Goal: Transaction & Acquisition: Book appointment/travel/reservation

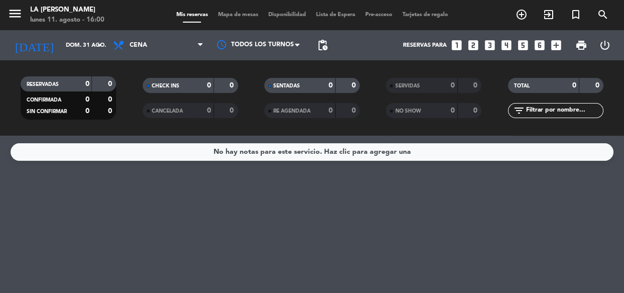
click at [473, 44] on icon "looks_two" at bounding box center [472, 45] width 13 height 13
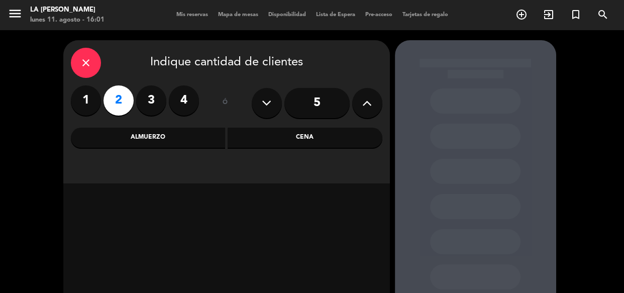
click at [233, 135] on div "Cena" at bounding box center [304, 138] width 155 height 20
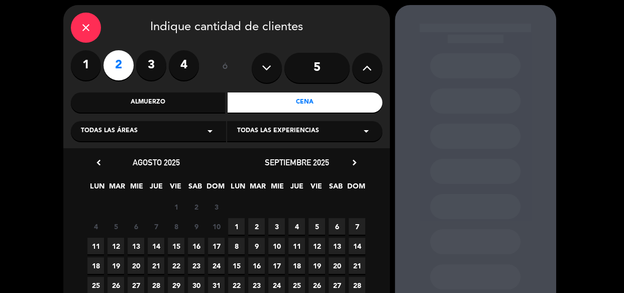
scroll to position [91, 0]
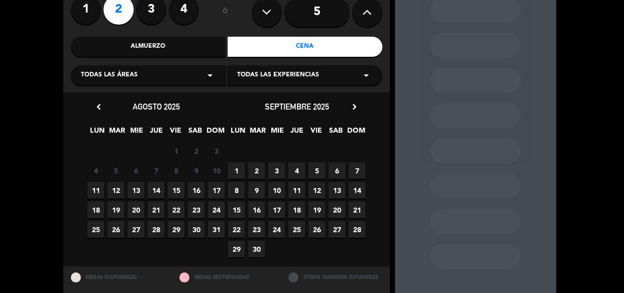
click at [97, 191] on span "11" at bounding box center [95, 190] width 17 height 17
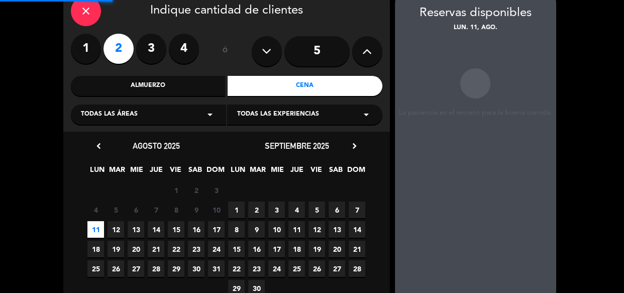
scroll to position [40, 0]
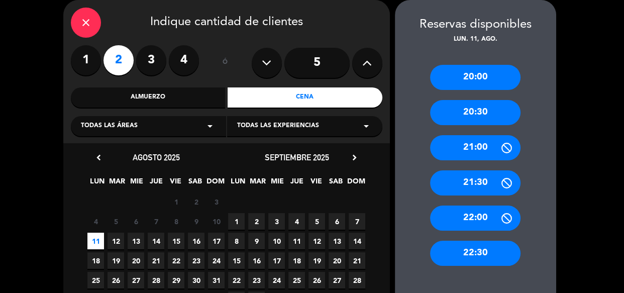
drag, startPoint x: 481, startPoint y: 113, endPoint x: 443, endPoint y: 118, distance: 38.1
click at [481, 113] on div "20:30" at bounding box center [475, 112] width 90 height 25
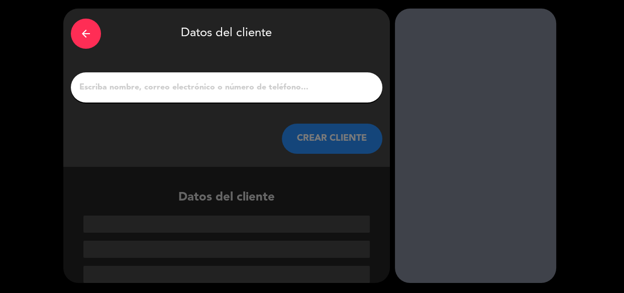
click at [184, 83] on input "1" at bounding box center [226, 87] width 296 height 14
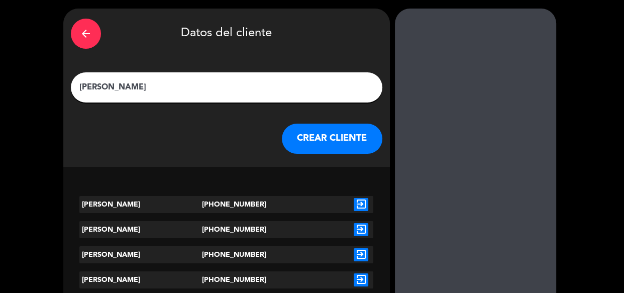
type input "[PERSON_NAME]"
click at [354, 201] on icon "exit_to_app" at bounding box center [360, 204] width 15 height 13
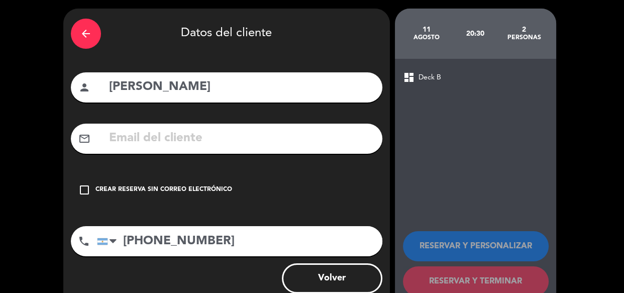
click at [131, 189] on div "Crear reserva sin correo electrónico" at bounding box center [163, 190] width 137 height 10
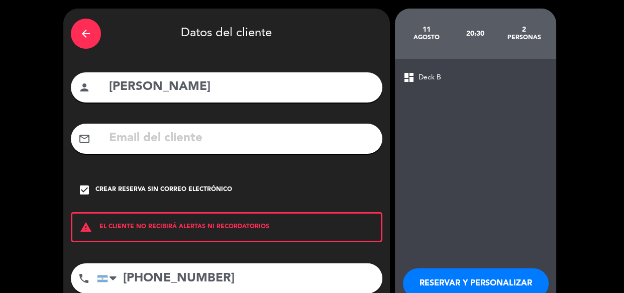
click at [460, 276] on button "RESERVAR Y PERSONALIZAR" at bounding box center [476, 283] width 146 height 30
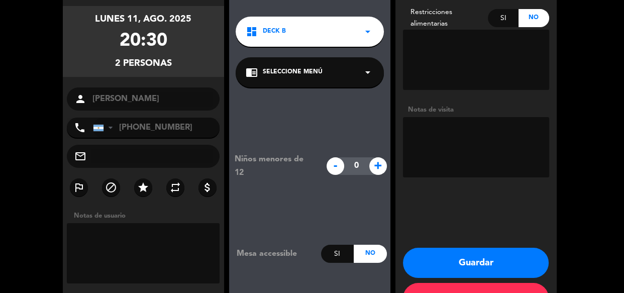
scroll to position [109, 0]
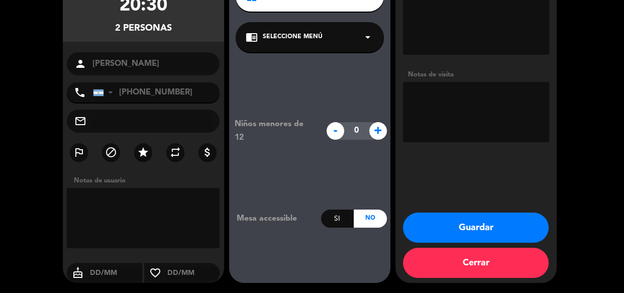
click at [500, 217] on button "Guardar" at bounding box center [476, 227] width 146 height 30
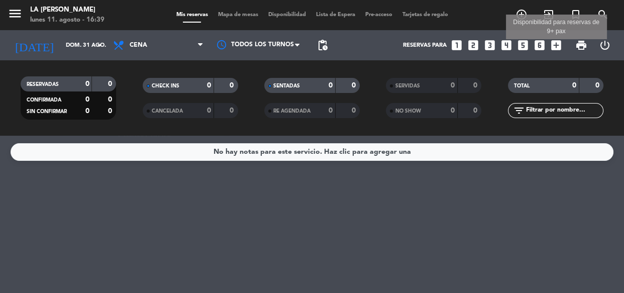
click at [555, 45] on icon "add_box" at bounding box center [555, 45] width 13 height 13
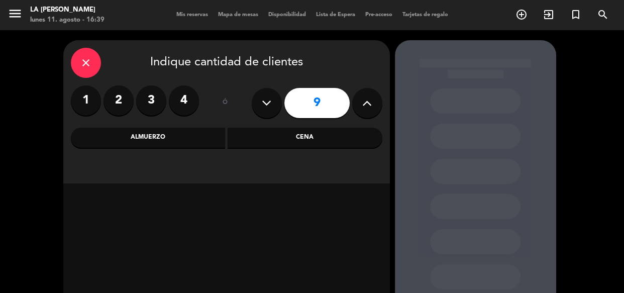
click at [271, 107] on icon at bounding box center [267, 102] width 10 height 15
type input "8"
click at [297, 143] on div "Cena" at bounding box center [304, 138] width 155 height 20
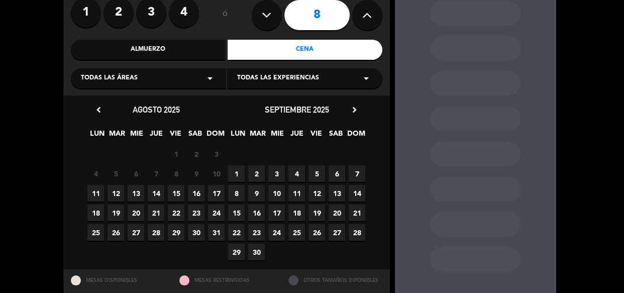
scroll to position [91, 0]
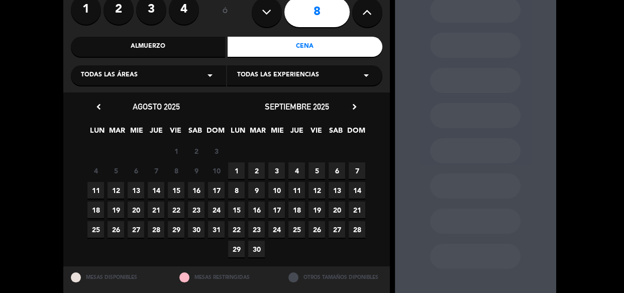
click at [100, 188] on span "11" at bounding box center [95, 190] width 17 height 17
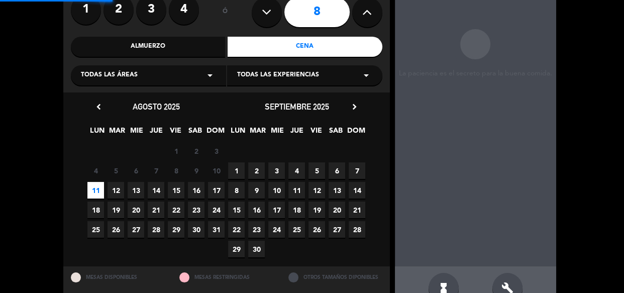
scroll to position [40, 0]
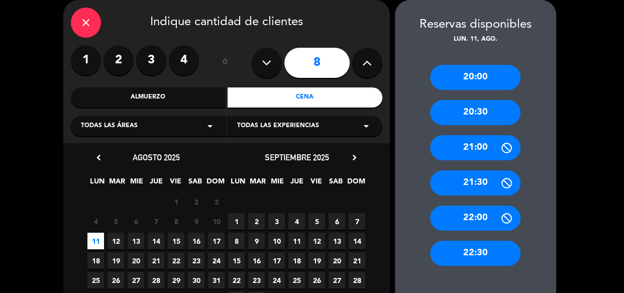
click at [486, 116] on div "20:30" at bounding box center [475, 112] width 90 height 25
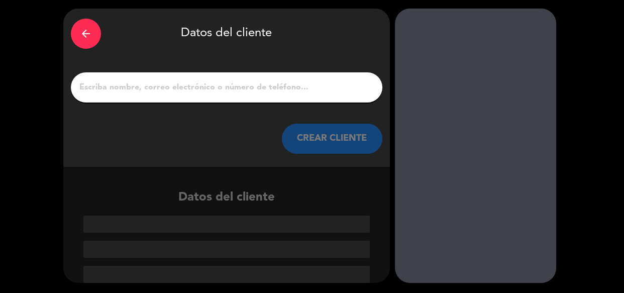
click at [252, 92] on input "1" at bounding box center [226, 87] width 296 height 14
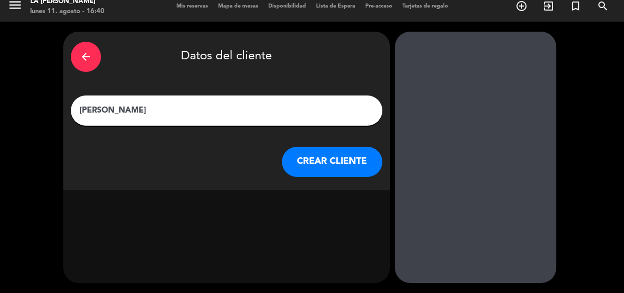
scroll to position [9, 0]
type input "[PERSON_NAME]"
click at [320, 147] on button "CREAR CLIENTE" at bounding box center [332, 162] width 100 height 30
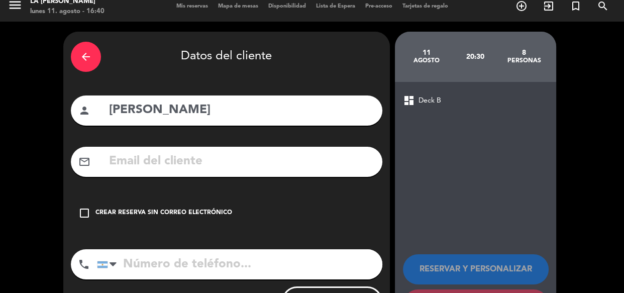
click at [212, 261] on input "tel" at bounding box center [239, 264] width 285 height 30
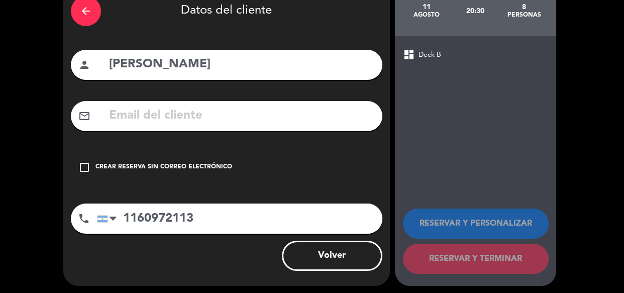
scroll to position [57, 0]
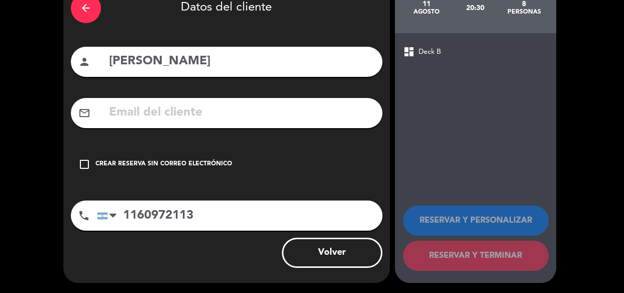
type input "1160972113"
click at [102, 163] on div "Crear reserva sin correo electrónico" at bounding box center [163, 164] width 137 height 10
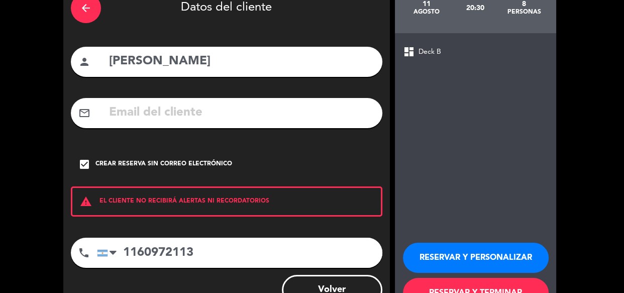
click at [485, 251] on button "RESERVAR Y PERSONALIZAR" at bounding box center [476, 258] width 146 height 30
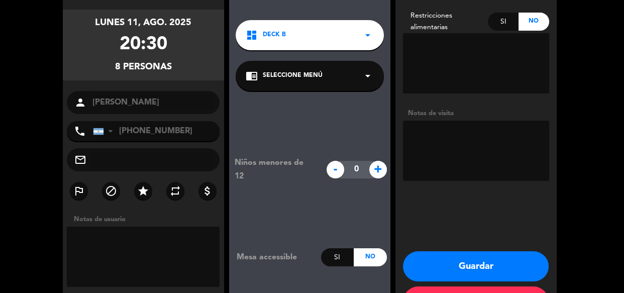
scroll to position [109, 0]
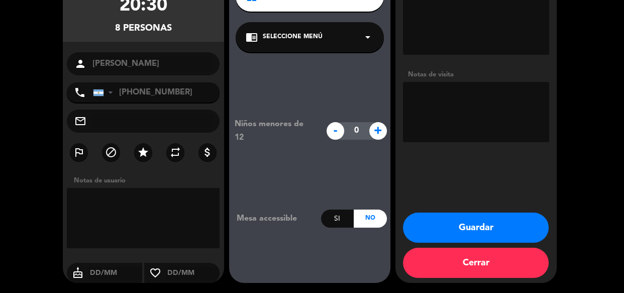
click at [447, 224] on button "Guardar" at bounding box center [476, 227] width 146 height 30
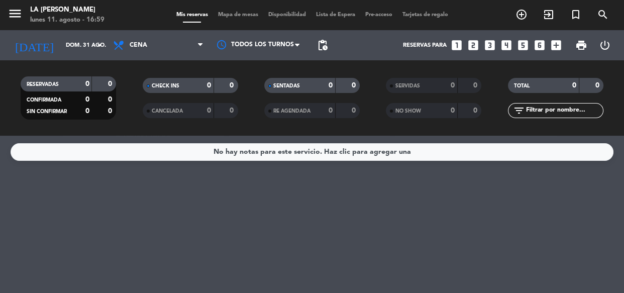
click at [538, 44] on icon "looks_6" at bounding box center [539, 45] width 13 height 13
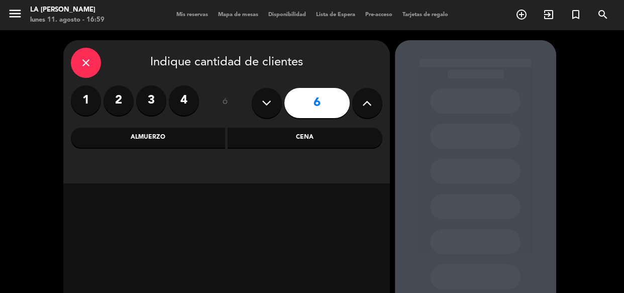
click at [281, 137] on div "Cena" at bounding box center [304, 138] width 155 height 20
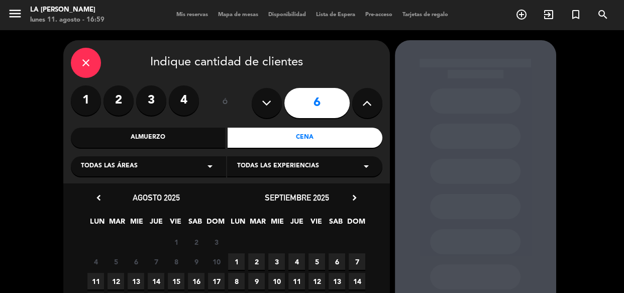
drag, startPoint x: 100, startPoint y: 280, endPoint x: 105, endPoint y: 273, distance: 8.8
click at [100, 279] on span "11" at bounding box center [95, 281] width 17 height 17
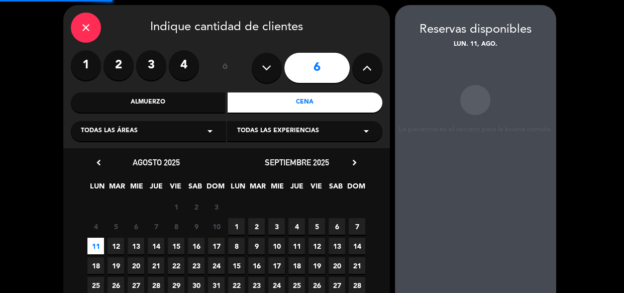
scroll to position [40, 0]
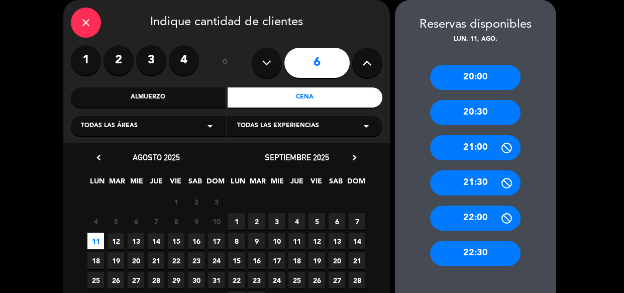
click at [485, 111] on div "20:30" at bounding box center [475, 112] width 90 height 25
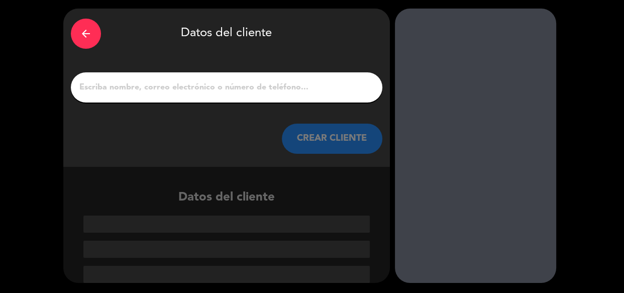
click at [289, 78] on div at bounding box center [226, 87] width 311 height 30
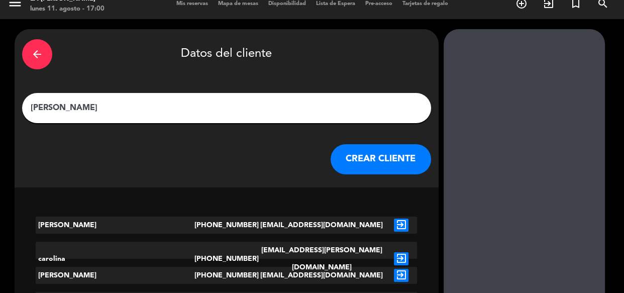
scroll to position [0, 0]
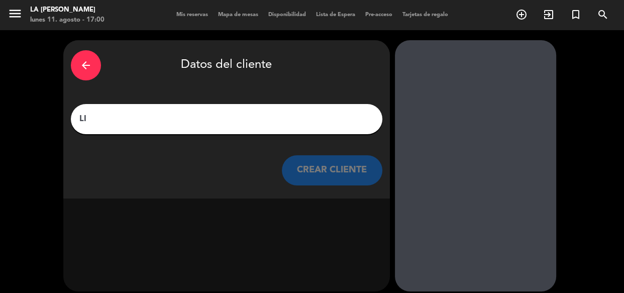
type input "L"
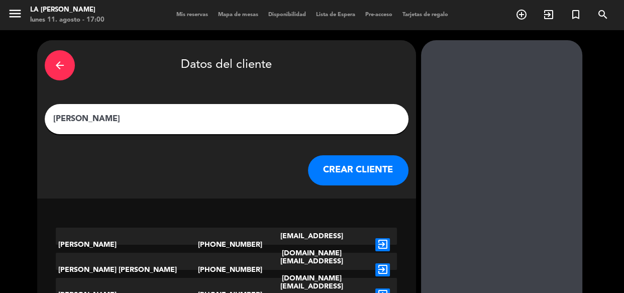
type input "[PERSON_NAME]"
click at [320, 169] on button "CREAR CLIENTE" at bounding box center [358, 170] width 100 height 30
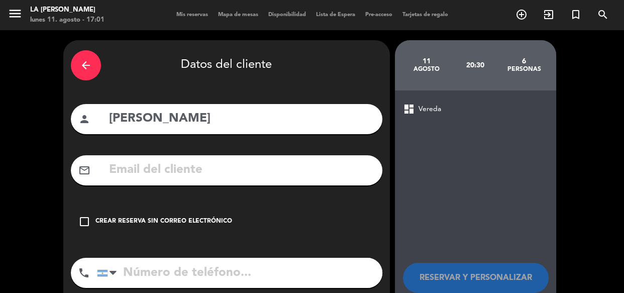
click at [186, 209] on div "check_box_outline_blank Crear reserva sin correo electrónico" at bounding box center [226, 221] width 311 height 30
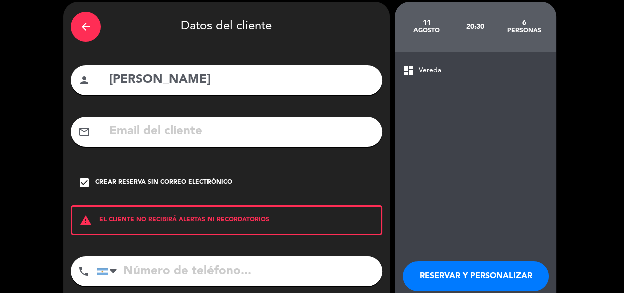
scroll to position [91, 0]
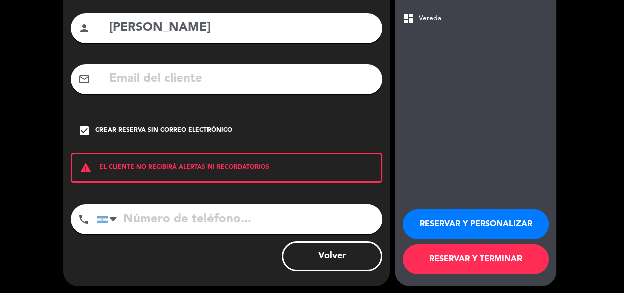
click at [247, 223] on input "tel" at bounding box center [239, 219] width 285 height 30
type input "1149478631"
click at [439, 215] on button "RESERVAR Y PERSONALIZAR" at bounding box center [476, 224] width 146 height 30
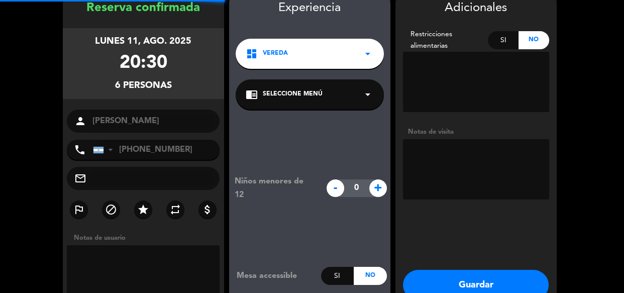
scroll to position [40, 0]
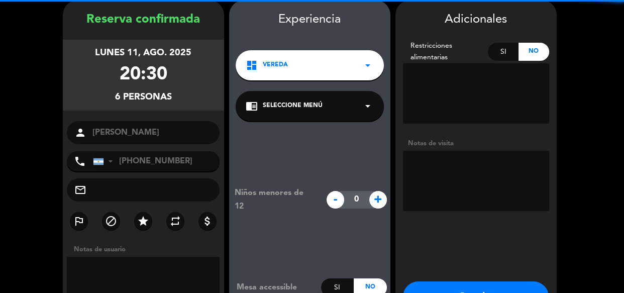
click at [439, 192] on textarea at bounding box center [476, 181] width 146 height 60
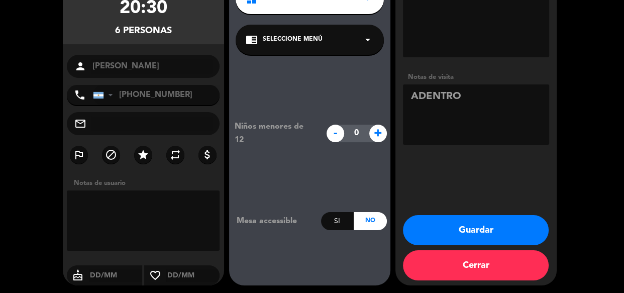
scroll to position [109, 0]
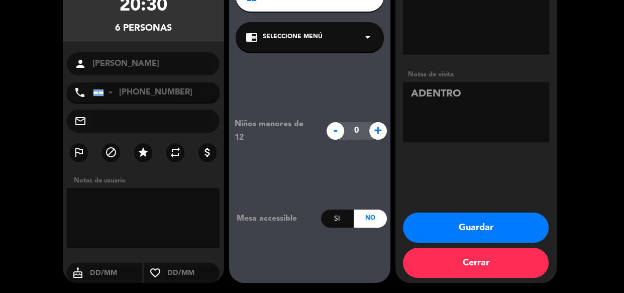
type textarea "ADENTRO"
click at [503, 217] on button "Guardar" at bounding box center [476, 227] width 146 height 30
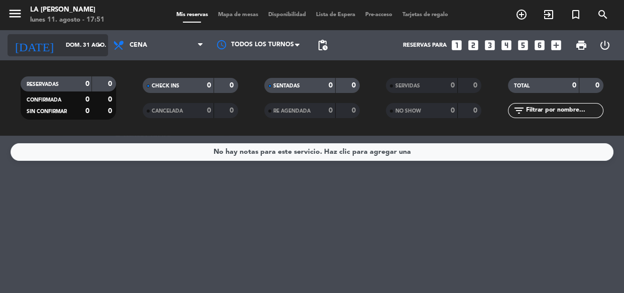
click at [71, 43] on input "dom. 31 ago." at bounding box center [99, 45] width 77 height 17
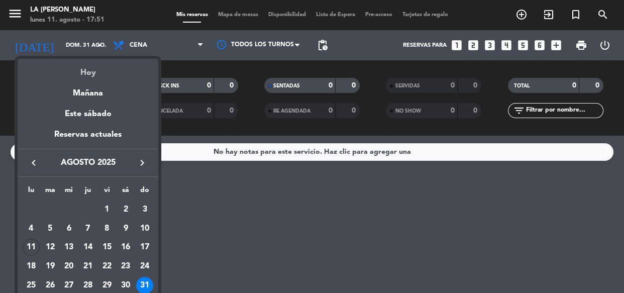
click at [104, 74] on div "Hoy" at bounding box center [88, 69] width 141 height 21
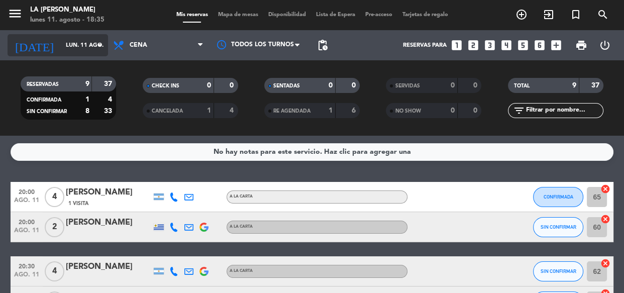
click at [79, 45] on input "lun. 11 ago." at bounding box center [99, 45] width 77 height 17
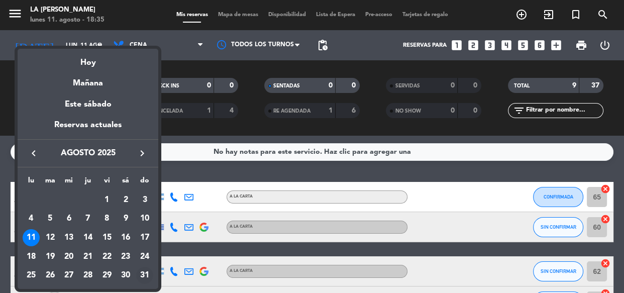
click at [141, 278] on div "31" at bounding box center [144, 275] width 17 height 17
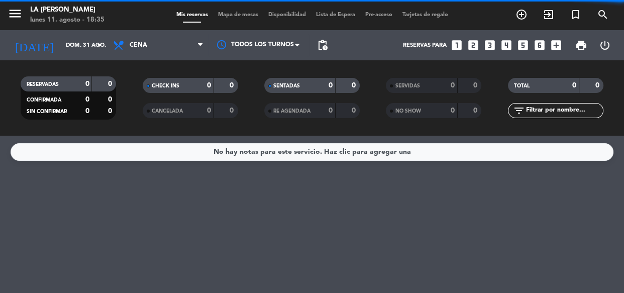
click at [149, 53] on span "Cena" at bounding box center [158, 45] width 100 height 22
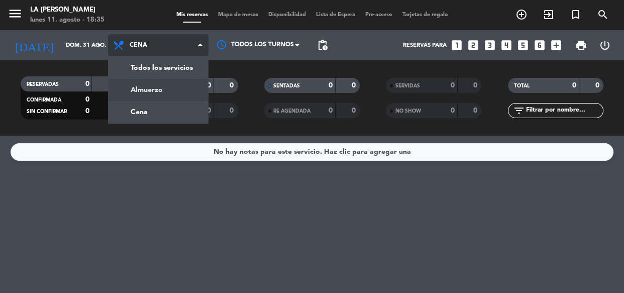
click at [147, 88] on div "menu La [PERSON_NAME] lunes 11. agosto - 18:35 Mis reservas Mapa de mesas Dispo…" at bounding box center [312, 68] width 624 height 136
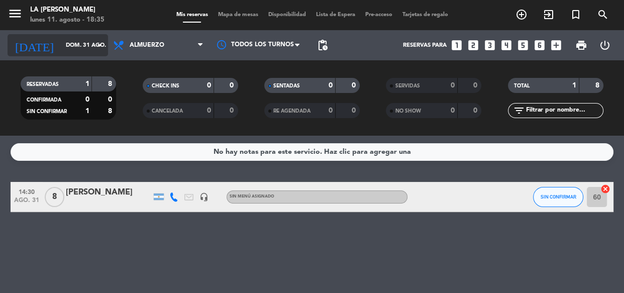
click at [90, 49] on input "dom. 31 ago." at bounding box center [99, 45] width 77 height 17
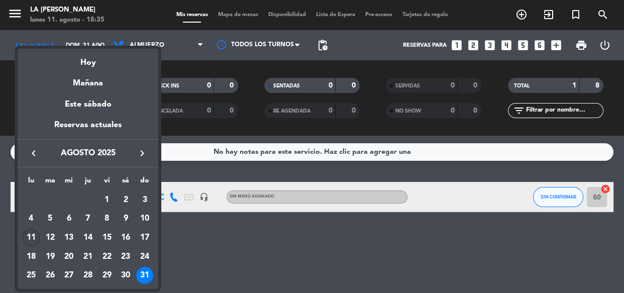
click at [33, 234] on div "11" at bounding box center [31, 237] width 17 height 17
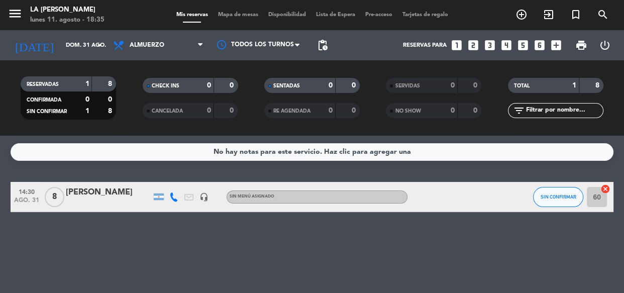
type input "lun. 11 ago."
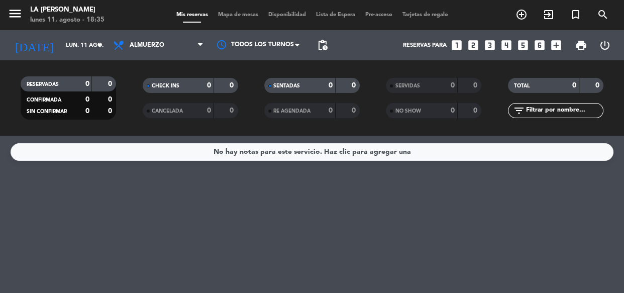
click at [154, 43] on span "Almuerzo" at bounding box center [147, 45] width 35 height 7
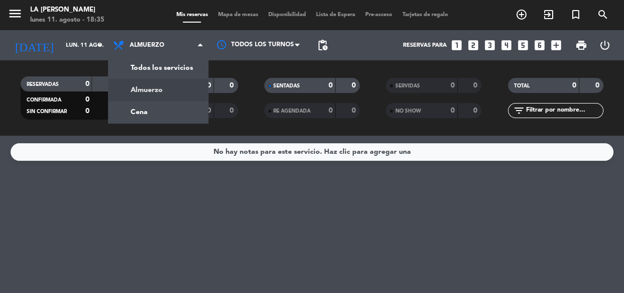
click at [154, 43] on span "Almuerzo" at bounding box center [147, 45] width 35 height 7
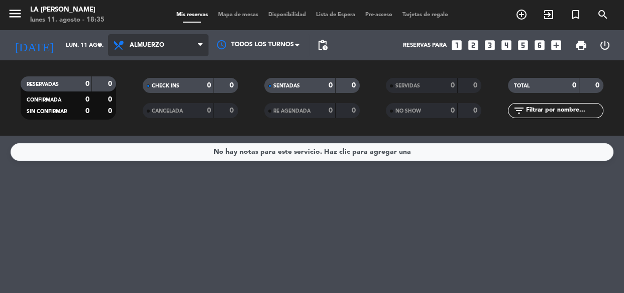
click at [154, 45] on span "Almuerzo" at bounding box center [147, 45] width 35 height 7
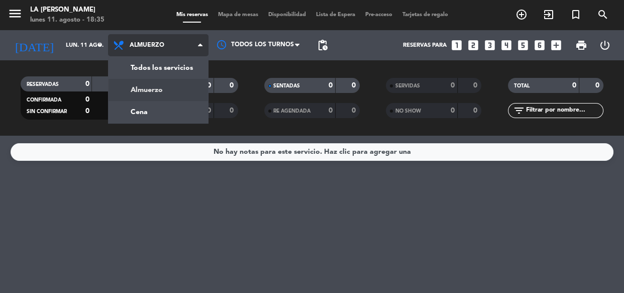
click at [152, 102] on div "menu La [PERSON_NAME] lunes 11. agosto - 18:35 Mis reservas Mapa de mesas Dispo…" at bounding box center [312, 68] width 624 height 136
